Goal: Navigation & Orientation: Find specific page/section

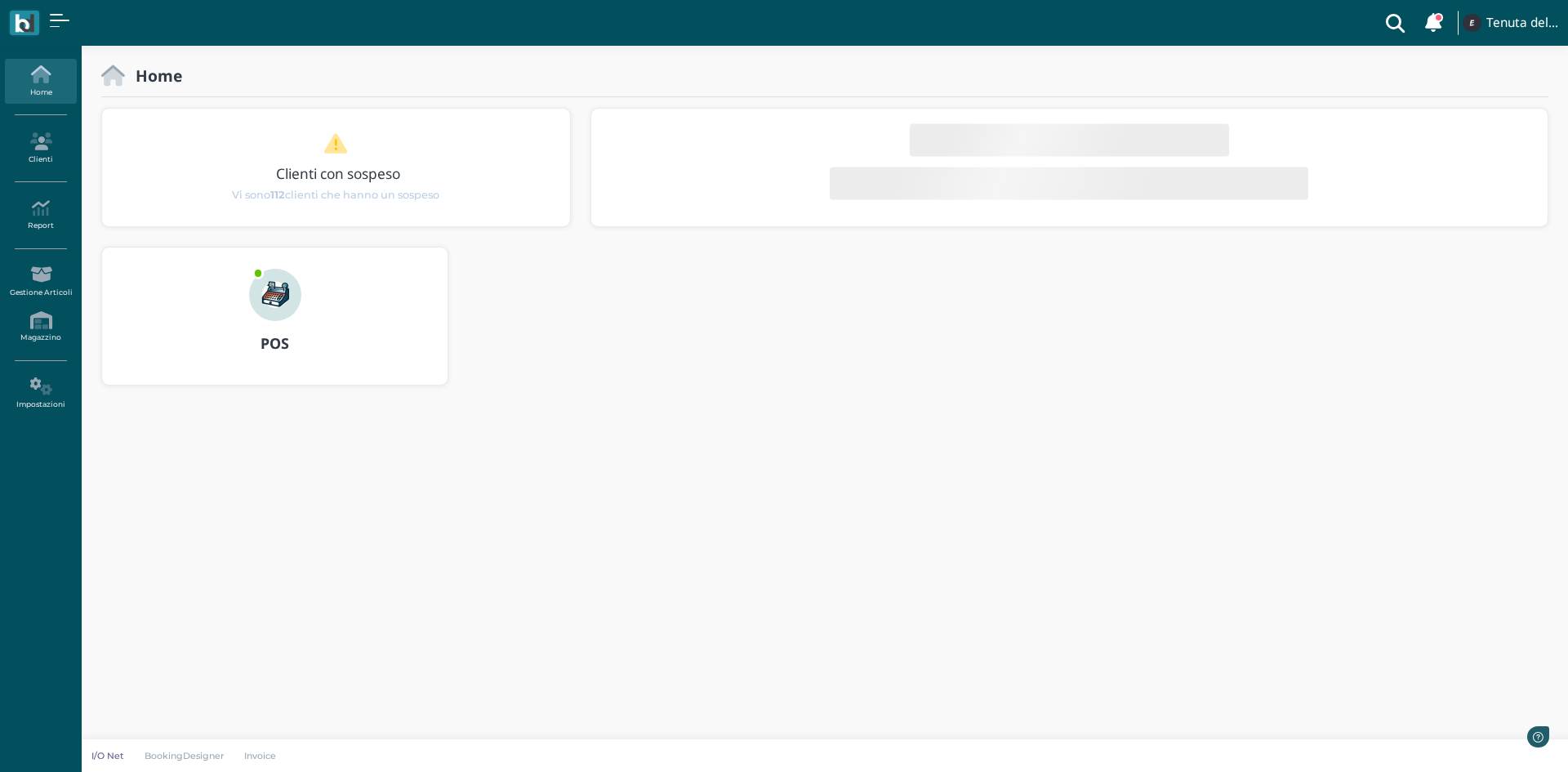
click at [273, 297] on img at bounding box center [275, 294] width 52 height 52
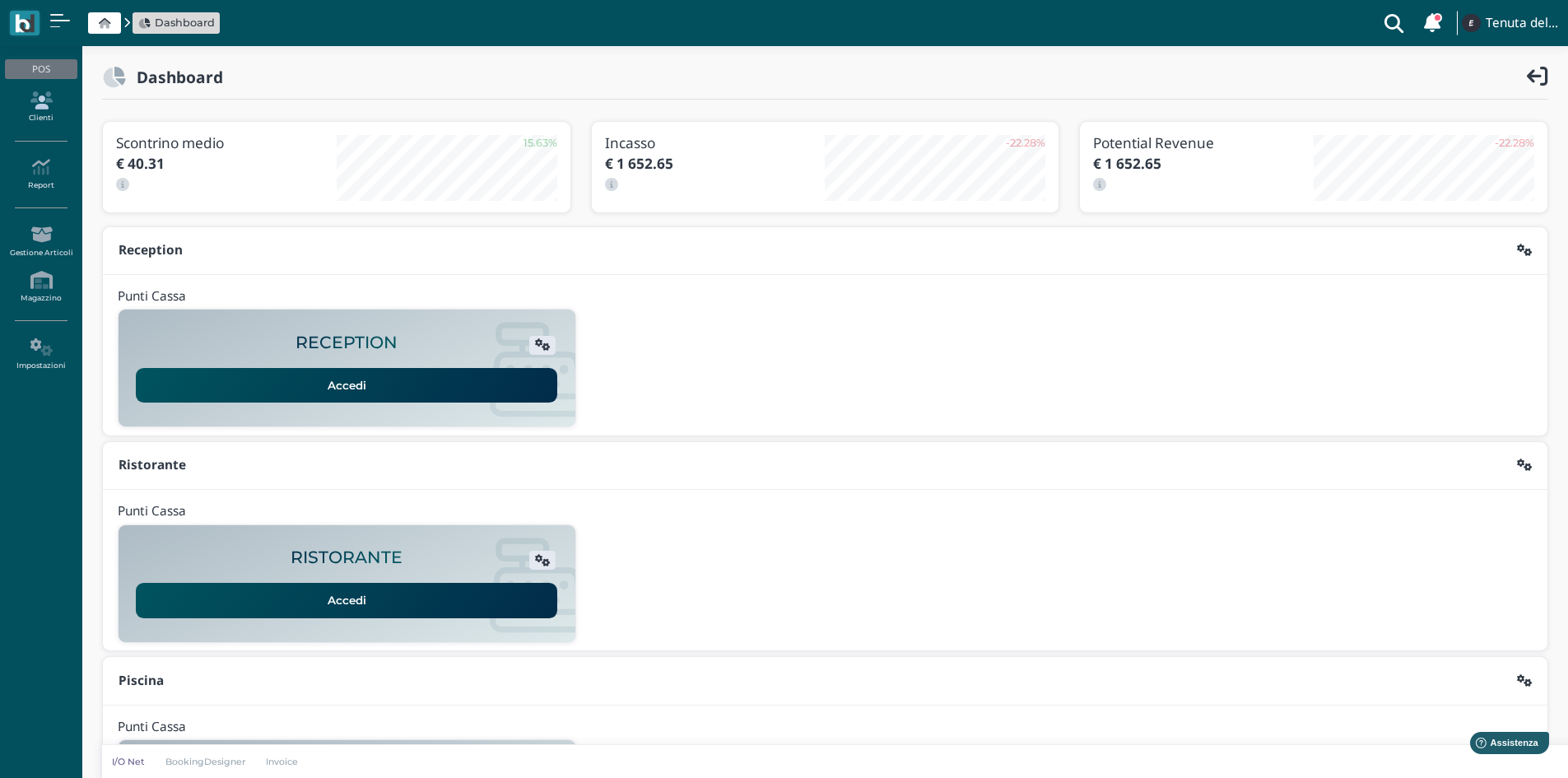
click at [38, 98] on icon at bounding box center [40, 101] width 71 height 19
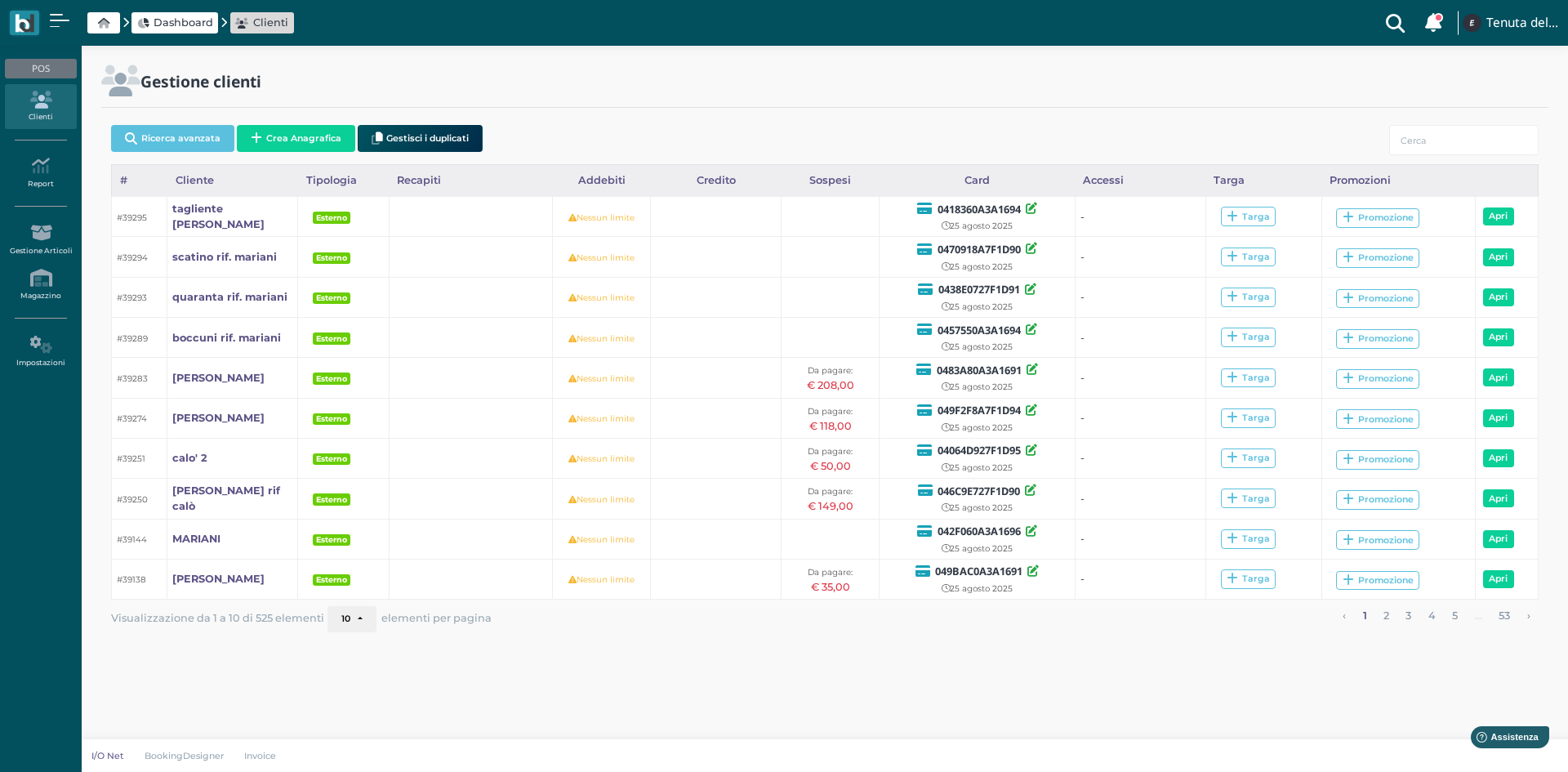
click at [104, 26] on icon at bounding box center [104, 24] width 11 height 11
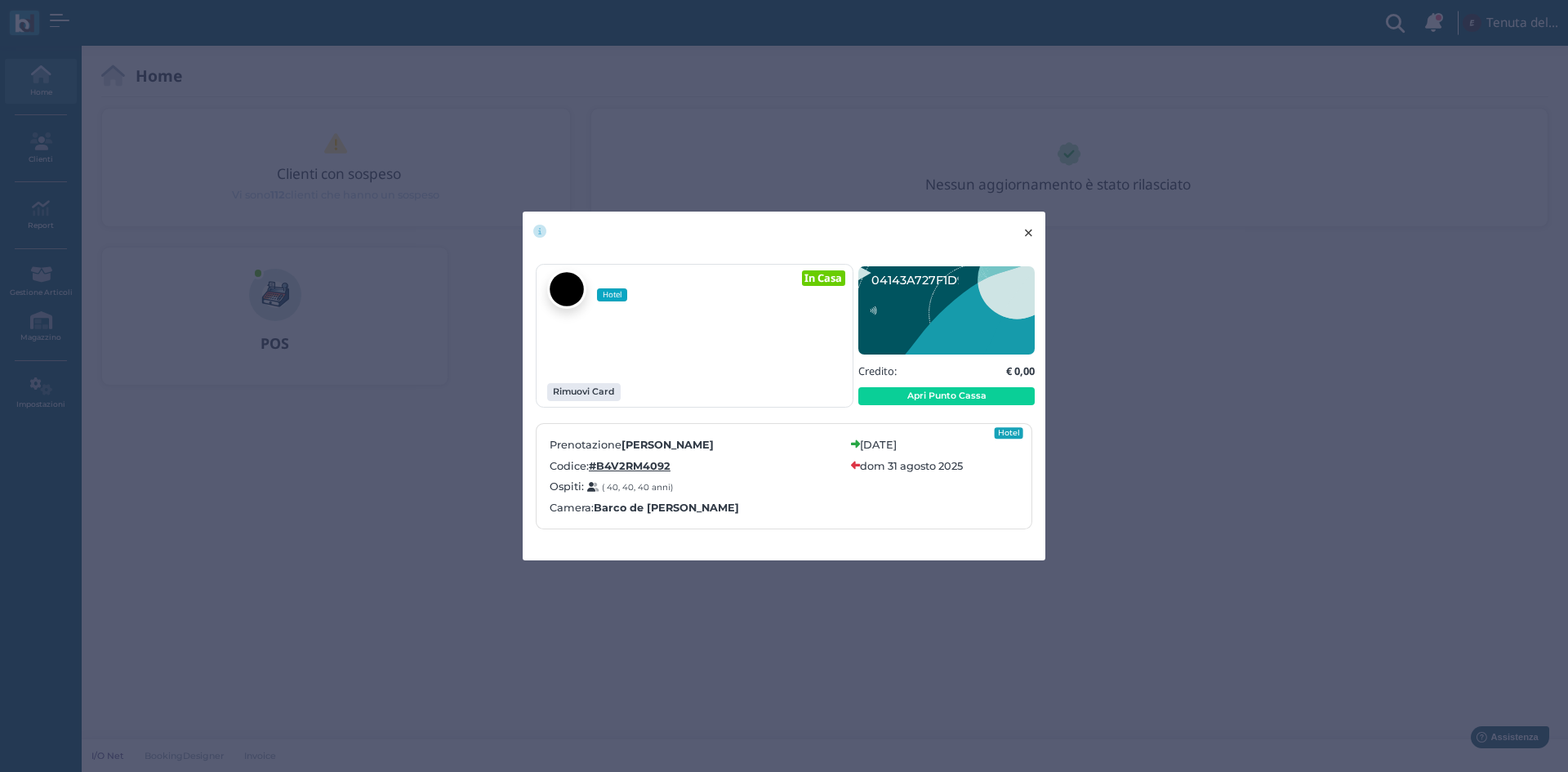
click at [1031, 234] on span "×" at bounding box center [1028, 233] width 12 height 21
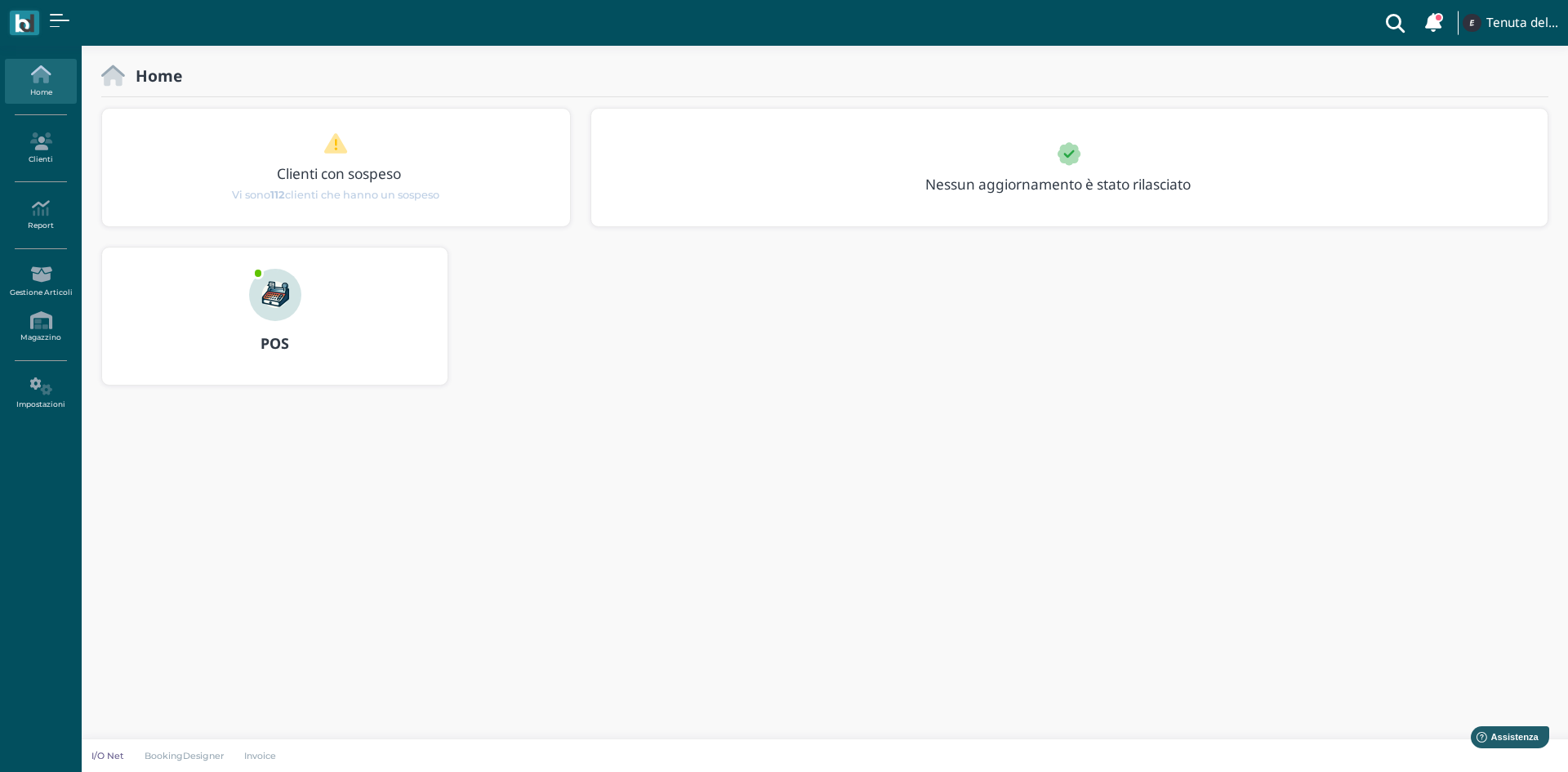
click at [38, 85] on link "Home" at bounding box center [39, 81] width 71 height 45
